Goal: Entertainment & Leisure: Consume media (video, audio)

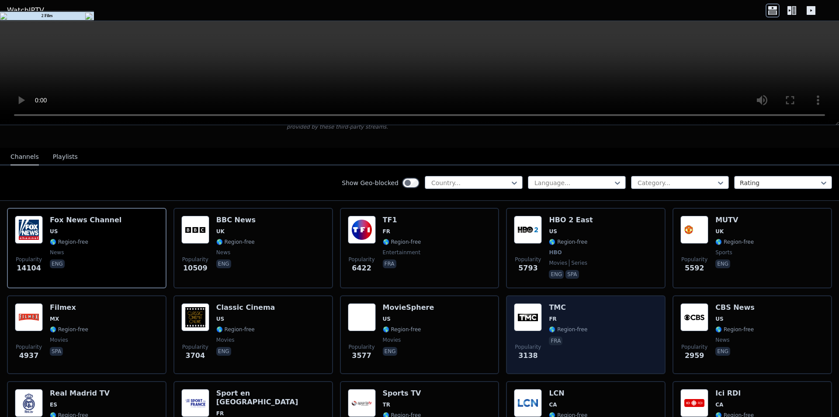
scroll to position [146, 0]
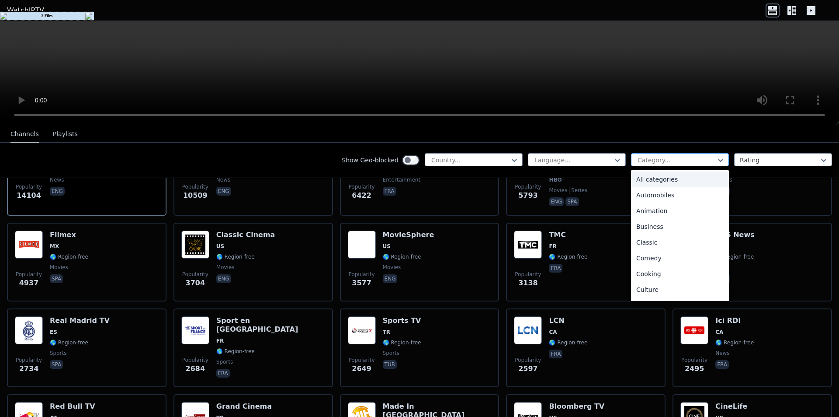
click at [675, 164] on div at bounding box center [677, 160] width 80 height 9
click at [644, 281] on div "Music" at bounding box center [680, 282] width 98 height 16
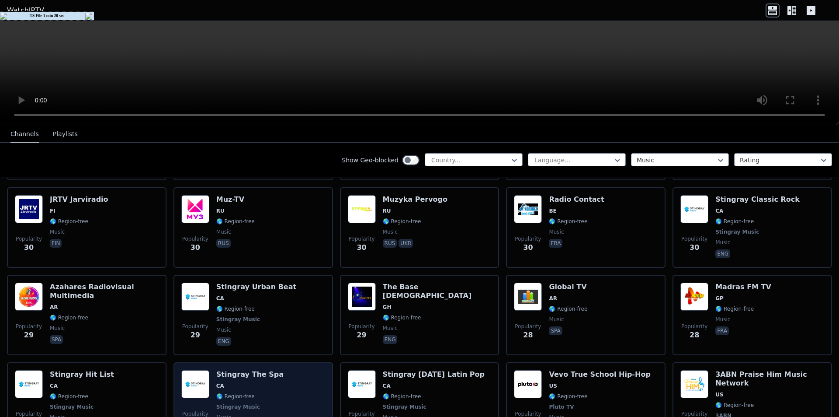
scroll to position [4223, 0]
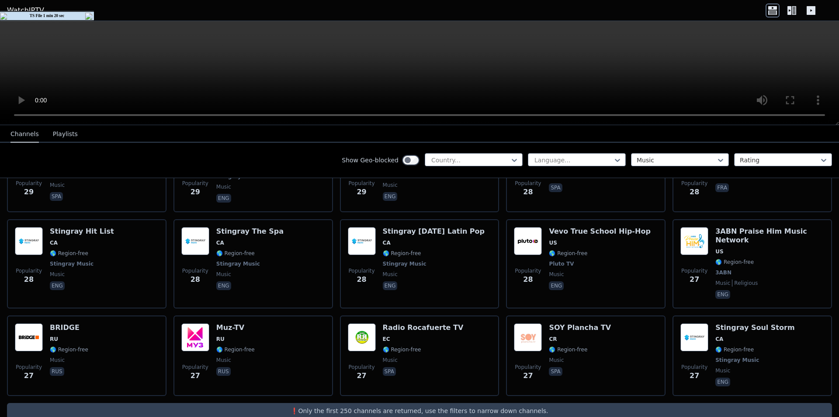
click at [793, 10] on icon at bounding box center [794, 10] width 4 height 9
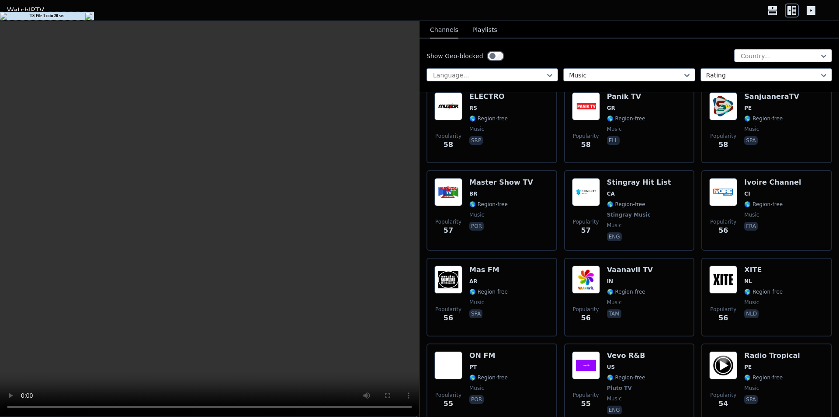
click at [776, 10] on icon at bounding box center [773, 10] width 14 height 14
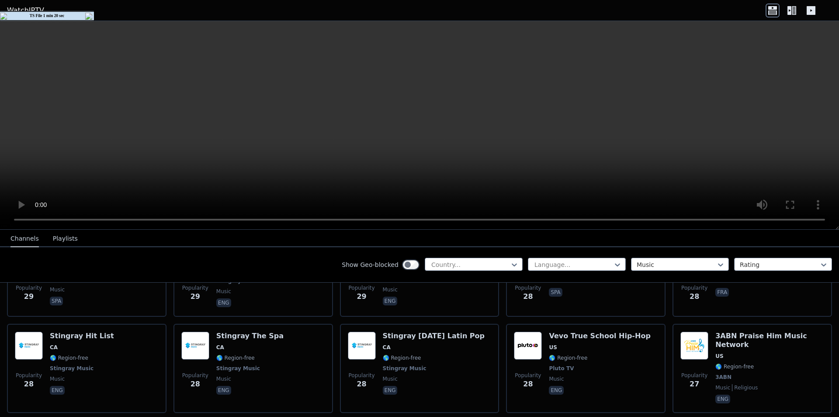
scroll to position [4327, 0]
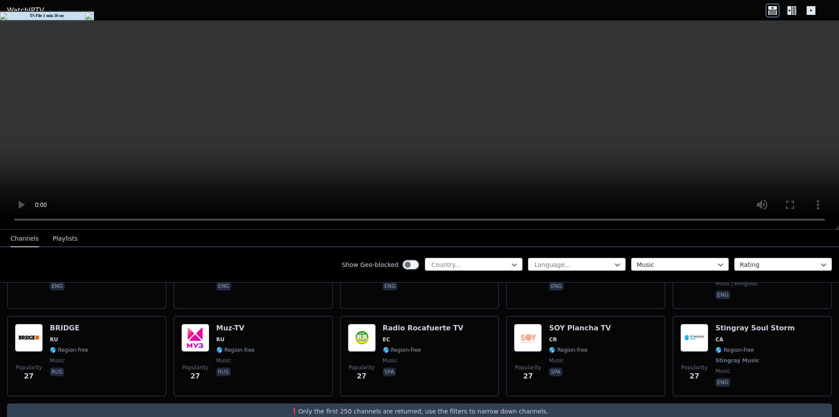
click at [339, 406] on p "❗️Only the first 250 channels are returned, use the filters to narrow down chan…" at bounding box center [419, 410] width 818 height 9
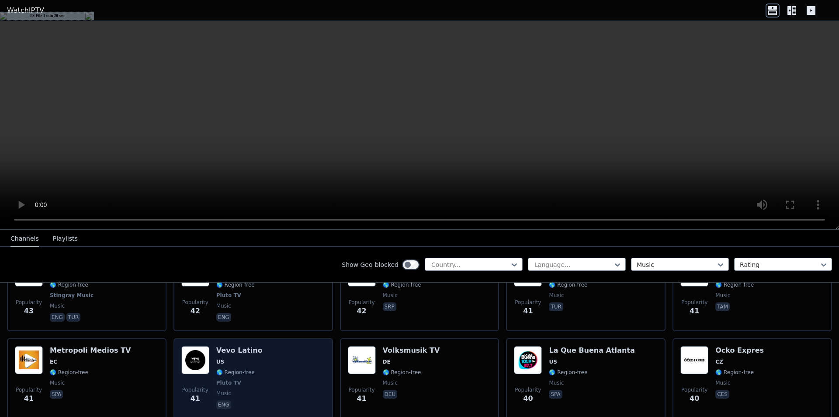
scroll to position [3342, 0]
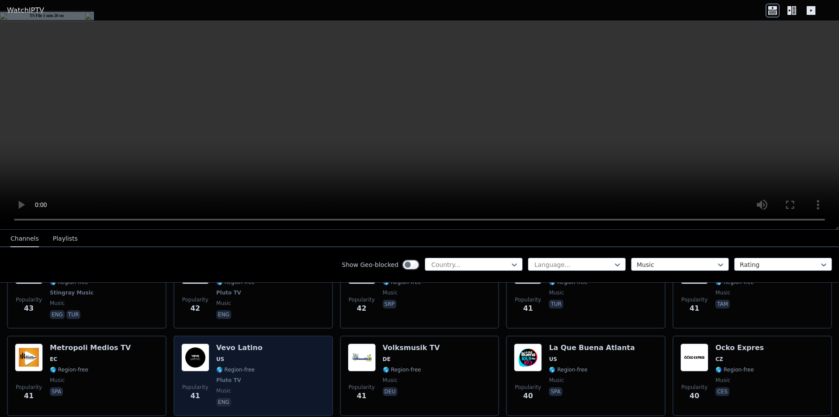
drag, startPoint x: 247, startPoint y: 341, endPoint x: 257, endPoint y: 331, distance: 14.5
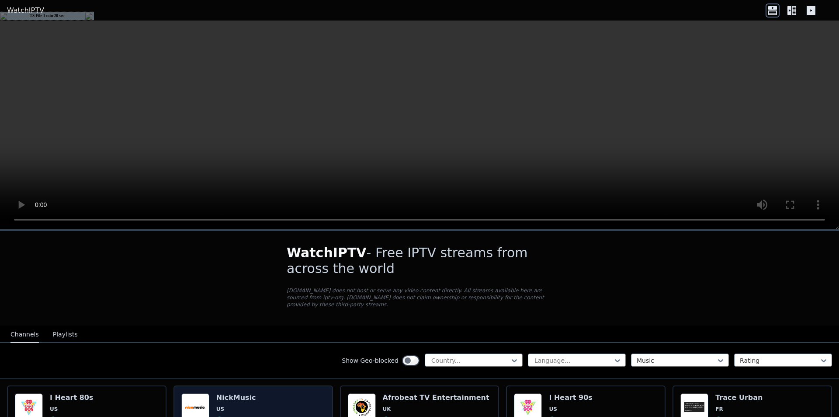
scroll to position [73, 0]
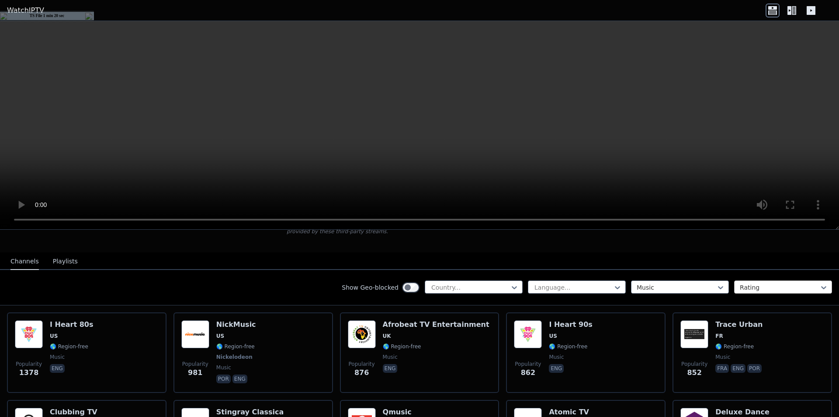
click at [760, 283] on div at bounding box center [780, 287] width 80 height 9
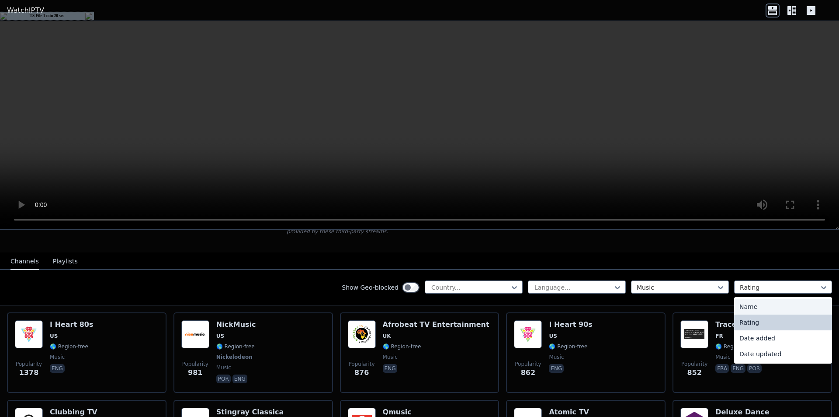
click at [251, 277] on div "Show Geo-blocked Country... Language... Music 4 results available. Use Up and D…" at bounding box center [419, 287] width 839 height 35
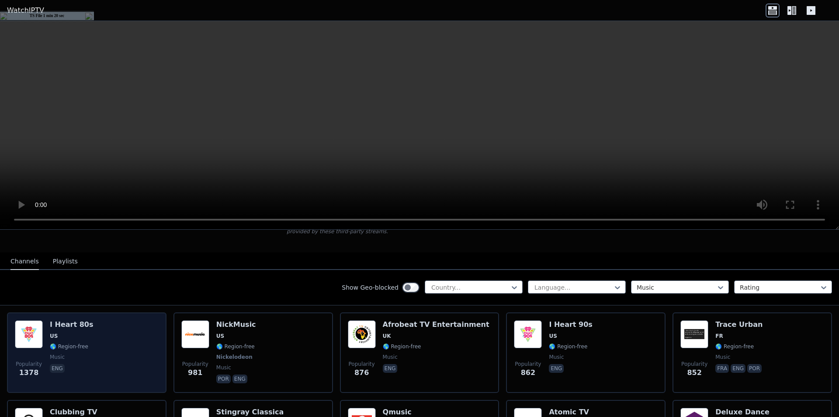
click at [73, 320] on h6 "I Heart 80s" at bounding box center [71, 324] width 43 height 9
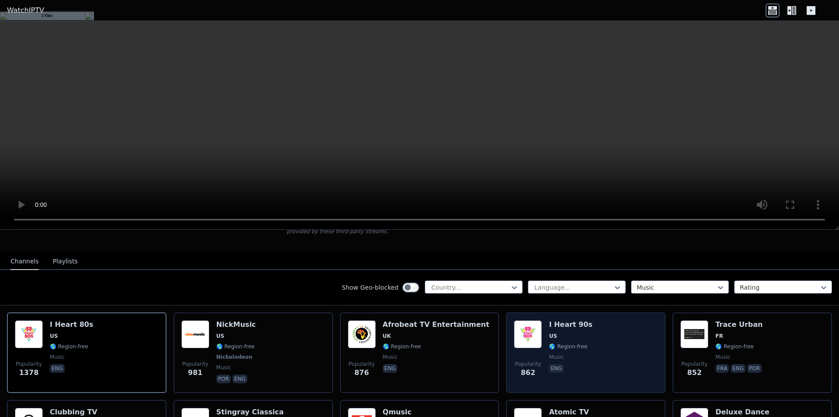
click at [562, 320] on h6 "I Heart 90s" at bounding box center [570, 324] width 43 height 9
click at [558, 320] on h6 "I Heart 90s" at bounding box center [570, 324] width 43 height 9
click at [527, 328] on img at bounding box center [528, 334] width 28 height 28
click at [570, 332] on span "US" at bounding box center [570, 335] width 43 height 7
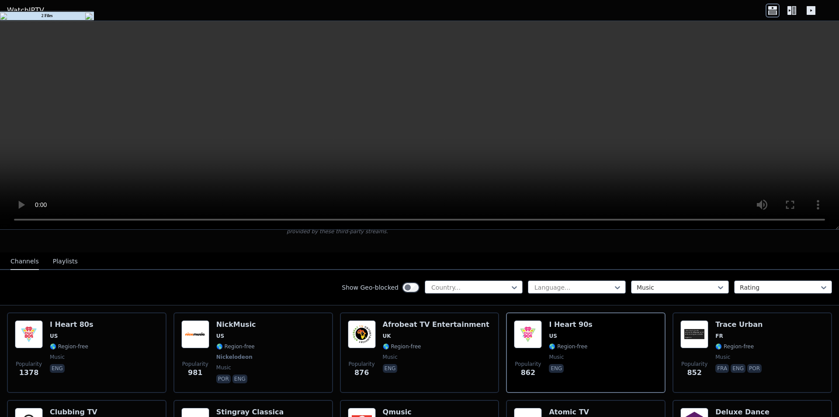
click at [87, 17] on img at bounding box center [89, 16] width 9 height 7
click at [672, 252] on nav "Channels Playlists" at bounding box center [419, 260] width 839 height 17
